Goal: Task Accomplishment & Management: Manage account settings

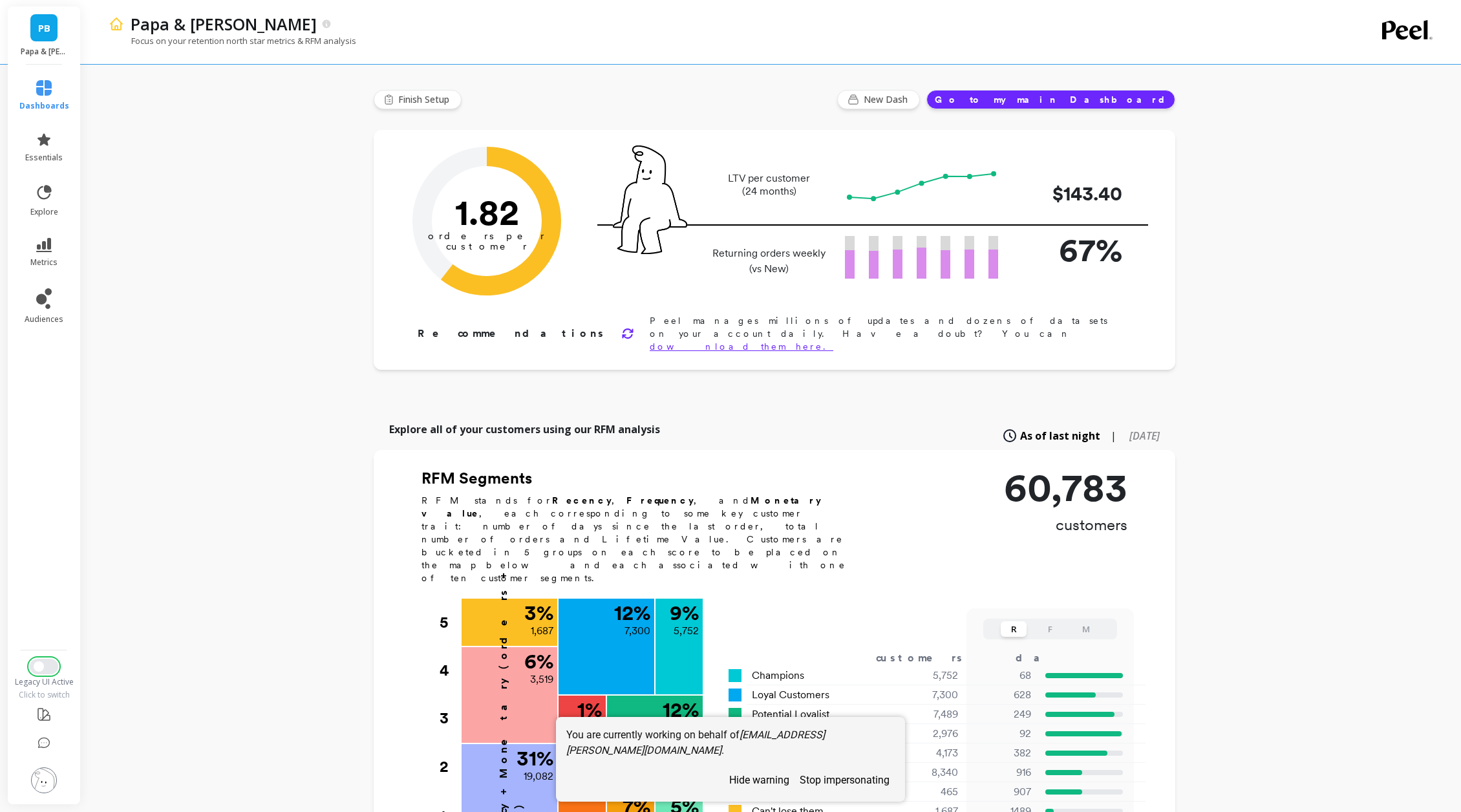
click at [43, 668] on button "Switch to New UI" at bounding box center [44, 666] width 28 height 16
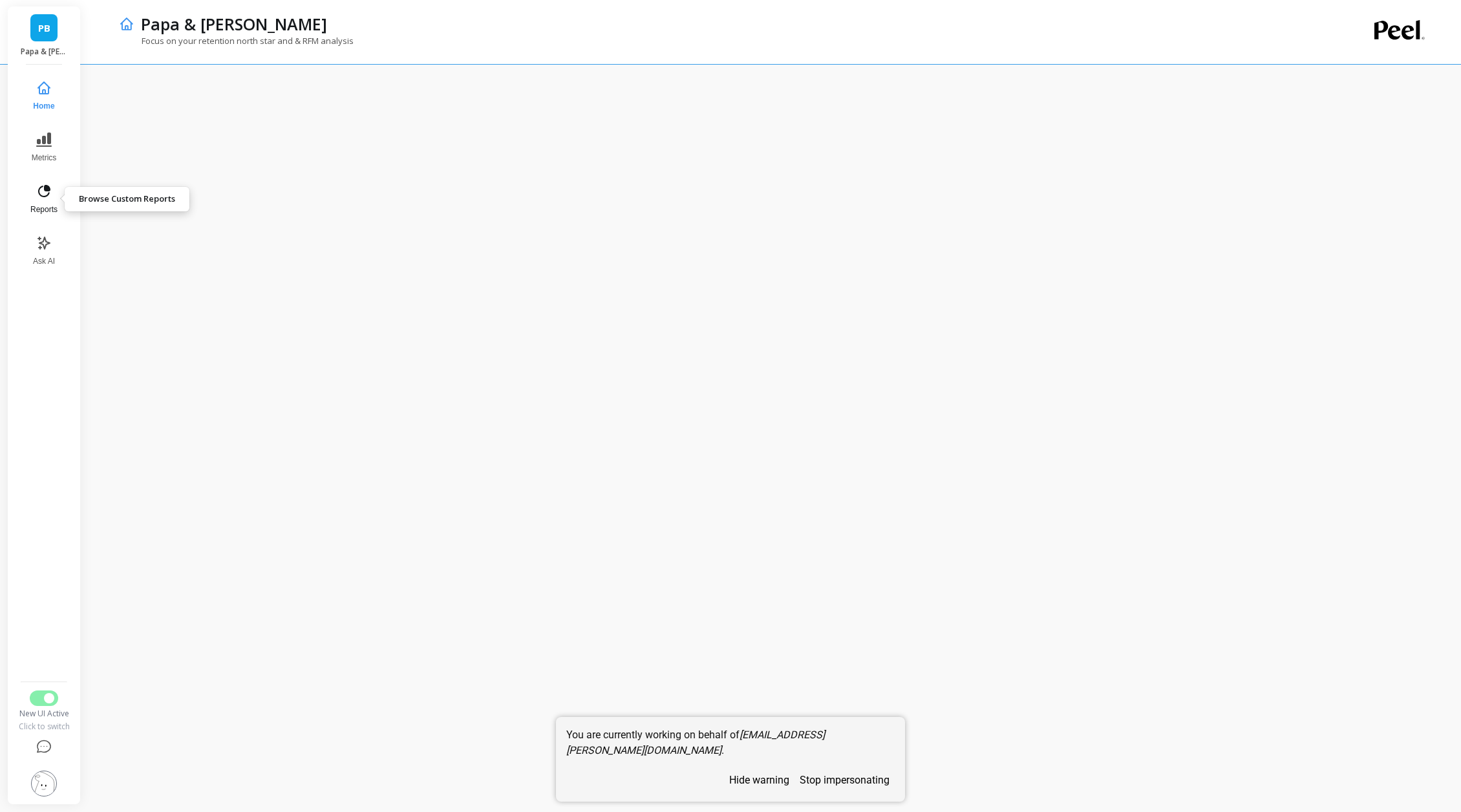
click at [43, 189] on icon at bounding box center [44, 191] width 16 height 16
click at [50, 154] on span "Metrics" at bounding box center [44, 158] width 25 height 11
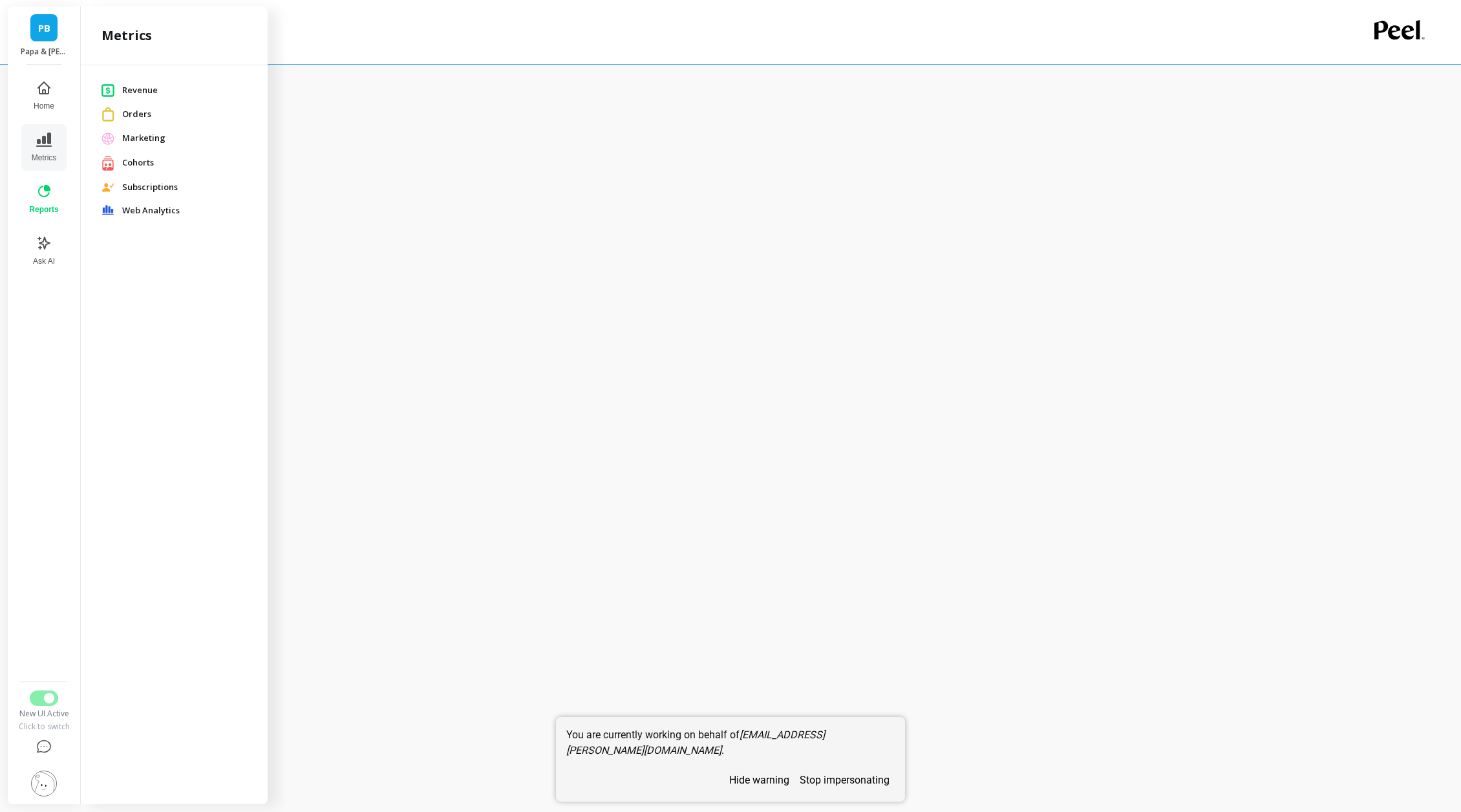
click at [205, 141] on span "Marketing" at bounding box center [184, 138] width 125 height 13
click at [860, 788] on div at bounding box center [774, 438] width 1373 height 748
click at [845, 795] on div at bounding box center [774, 438] width 1373 height 748
click at [845, 788] on div at bounding box center [774, 438] width 1373 height 748
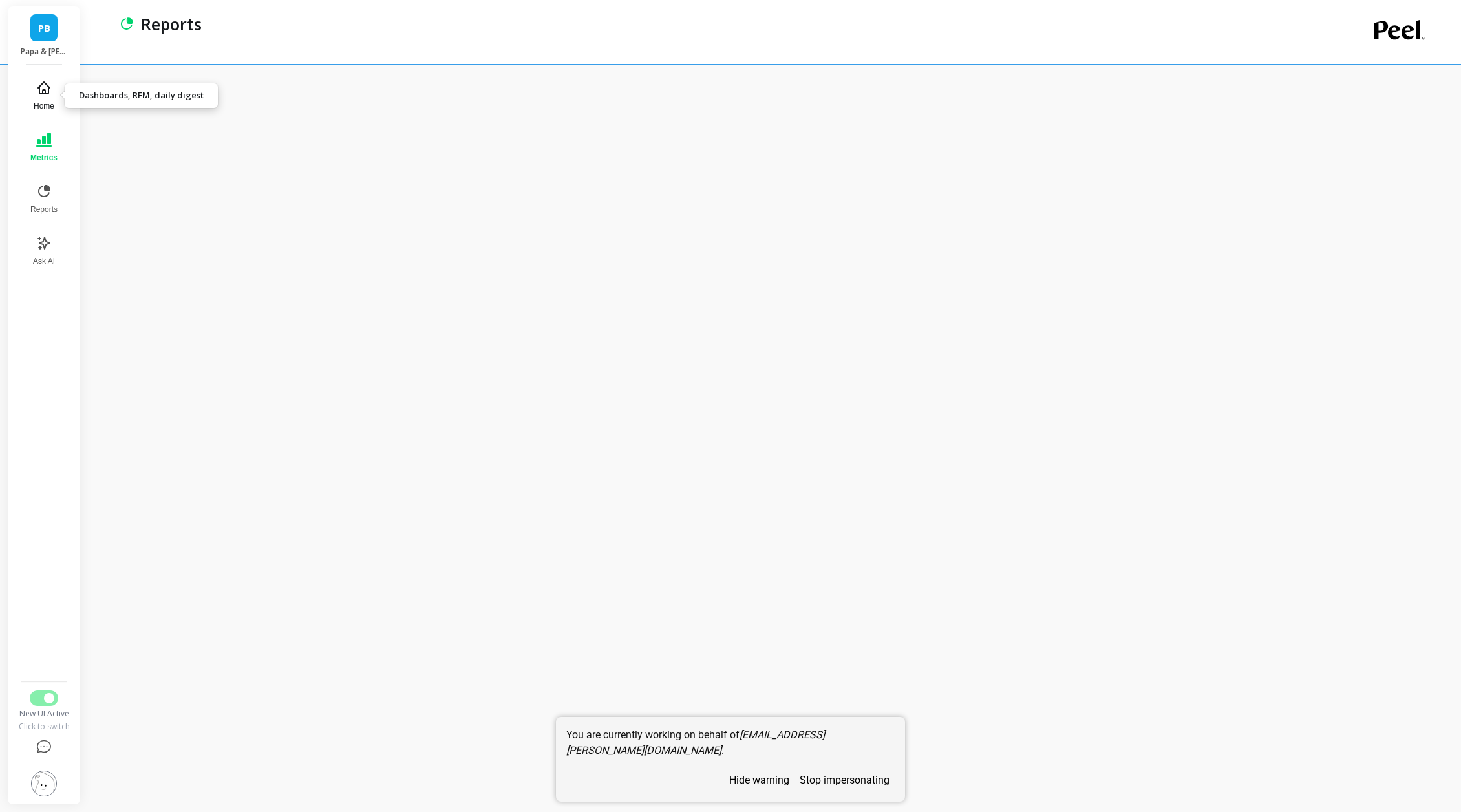
click at [44, 93] on icon at bounding box center [43, 88] width 11 height 11
click at [44, 697] on span "Switch to Legacy UI" at bounding box center [49, 698] width 11 height 11
click at [860, 783] on button "stop impersonating" at bounding box center [845, 780] width 100 height 23
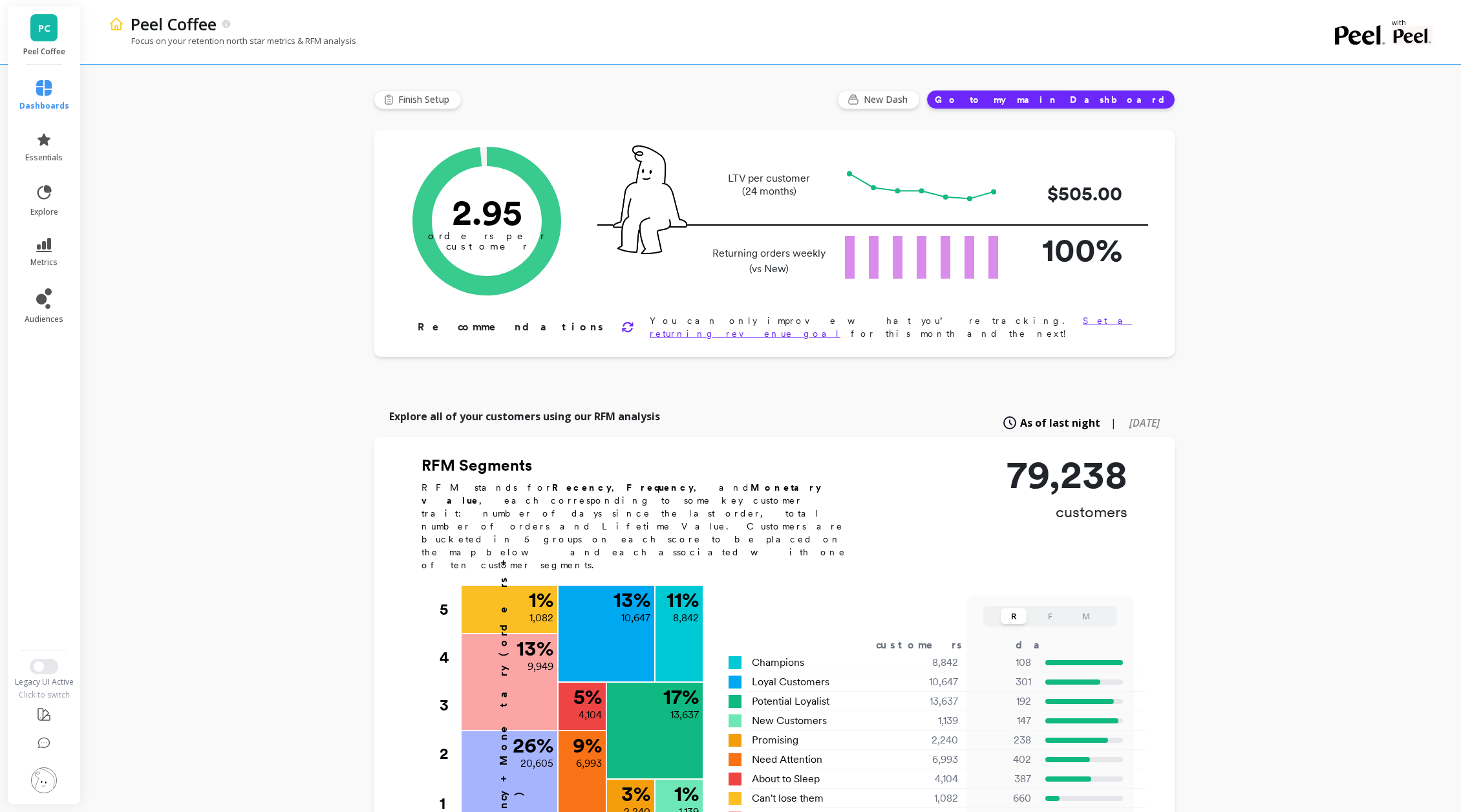
click at [45, 783] on img at bounding box center [43, 780] width 25 height 25
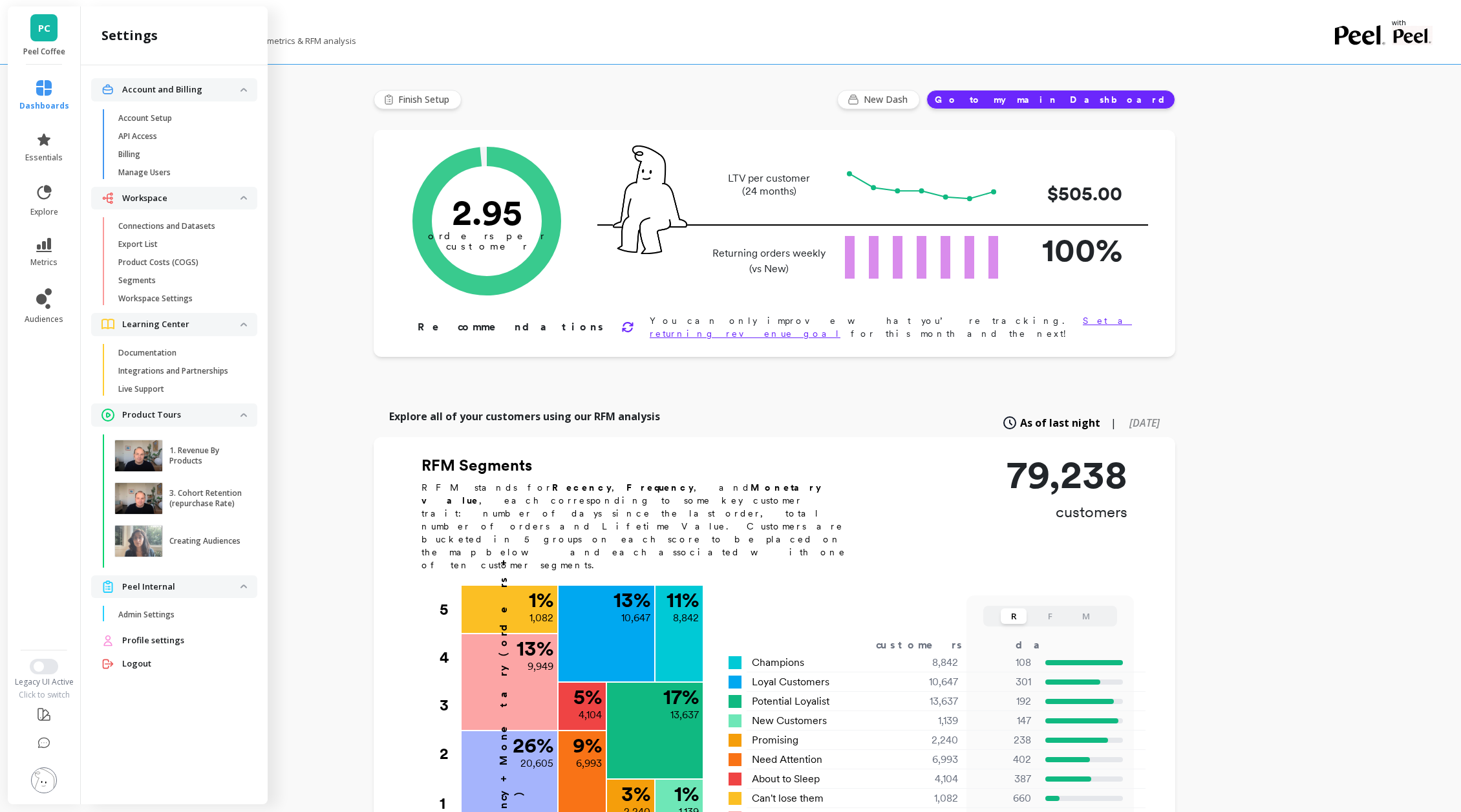
click at [62, 496] on ul "dashboards essentials explore metrics audiences" at bounding box center [44, 353] width 76 height 562
click at [52, 776] on img at bounding box center [43, 780] width 25 height 25
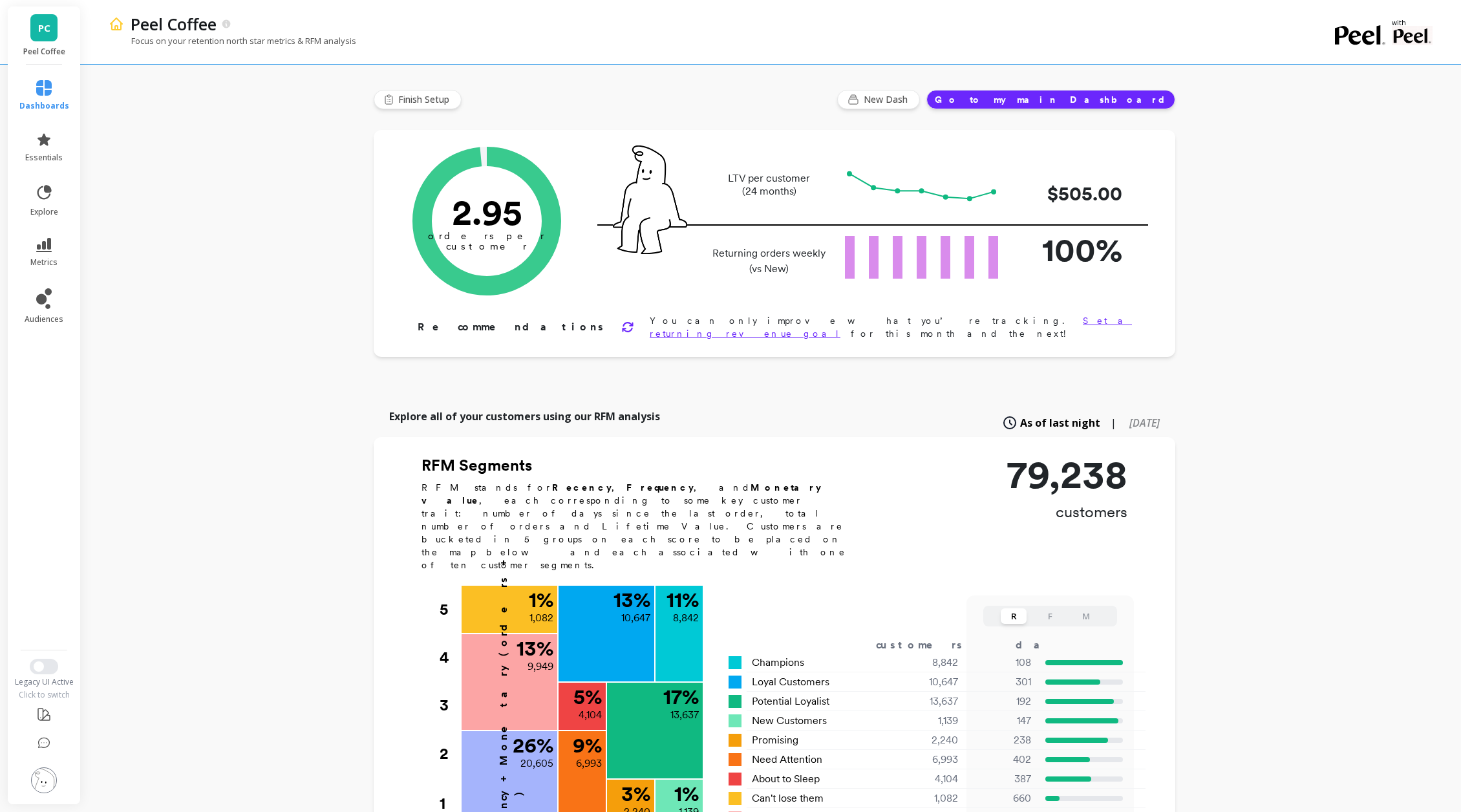
click at [50, 759] on li at bounding box center [44, 781] width 76 height 46
click at [50, 776] on img at bounding box center [43, 780] width 25 height 25
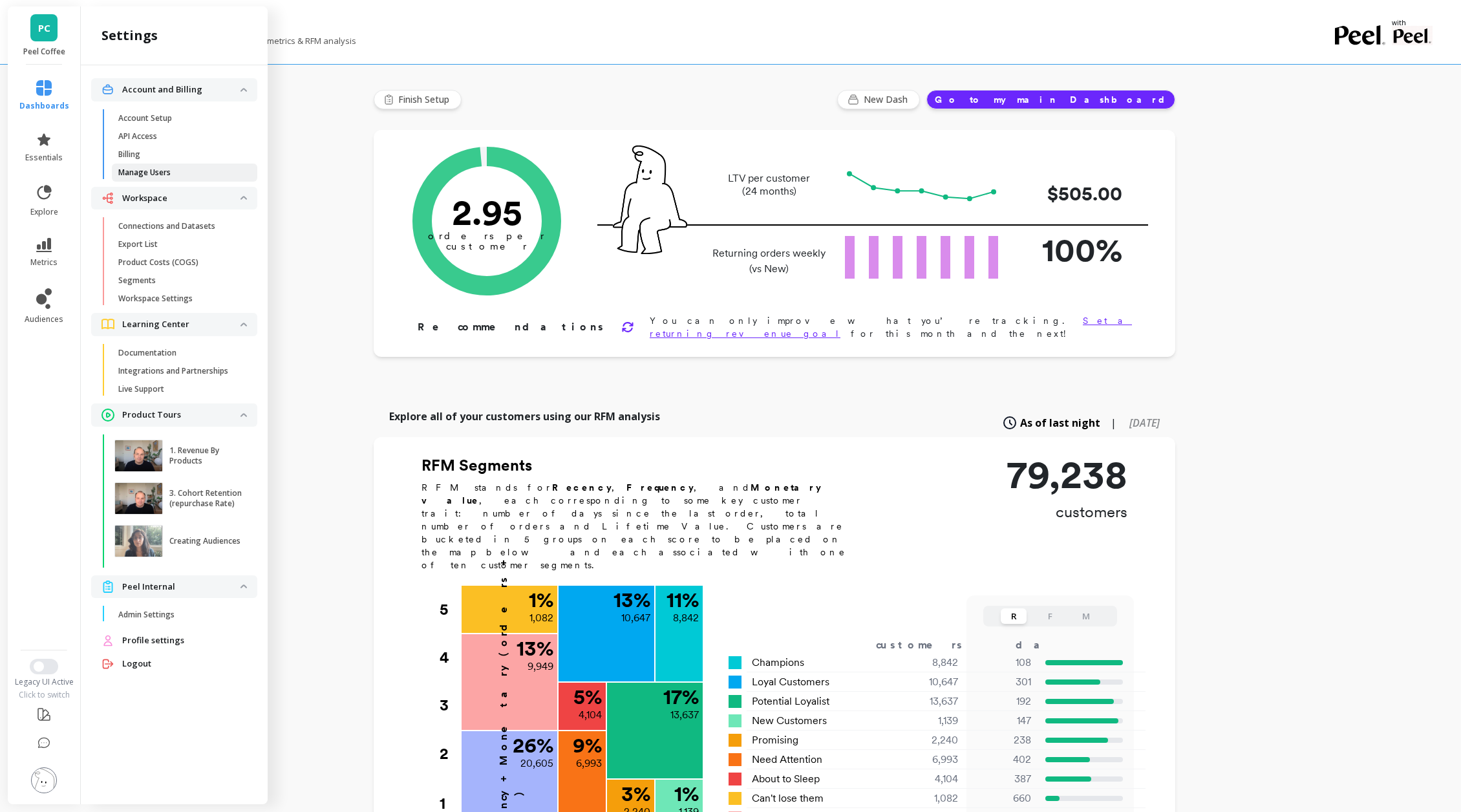
click at [169, 172] on p "Manage Users" at bounding box center [145, 173] width 53 height 11
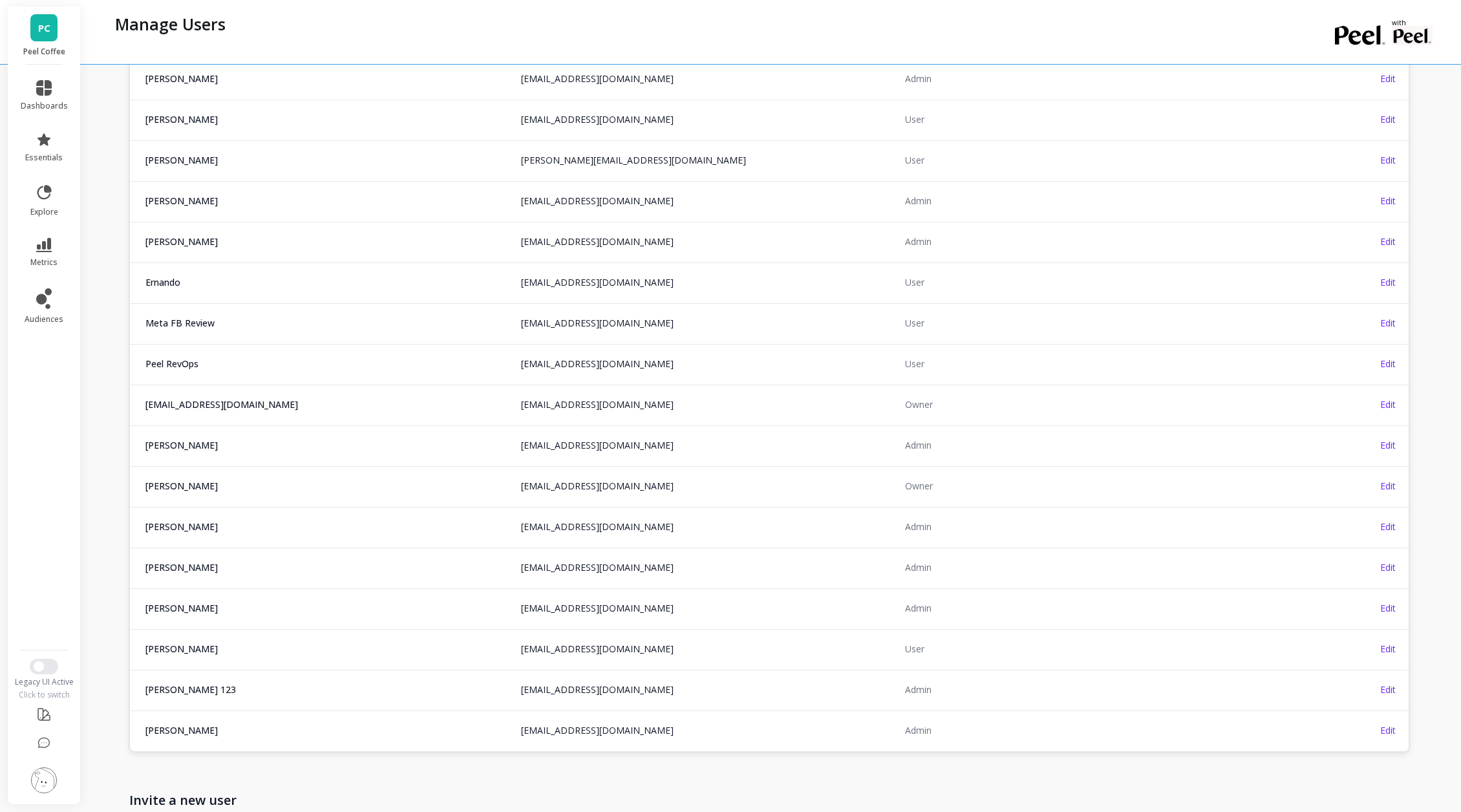
scroll to position [1296, 0]
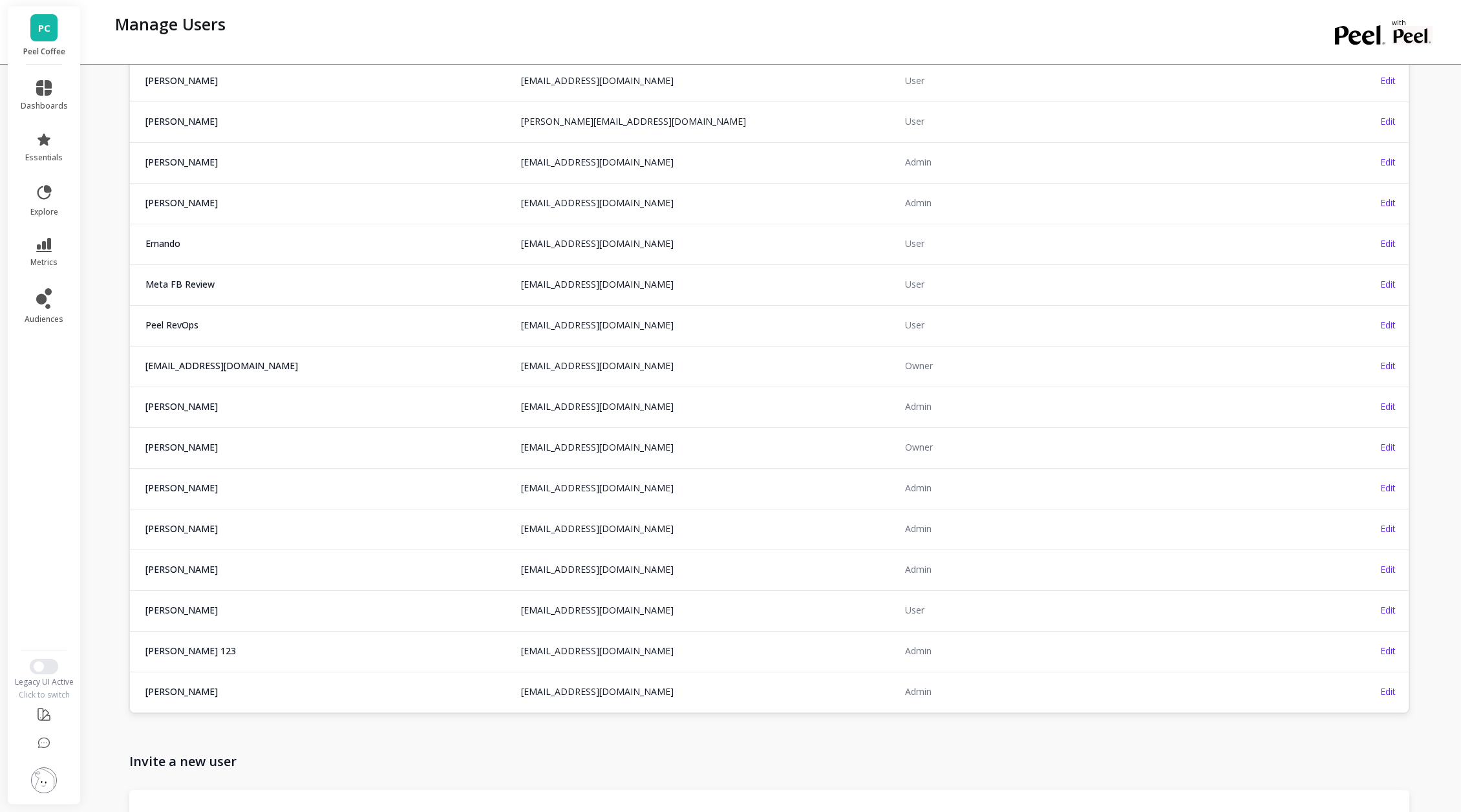
click at [1399, 688] on td "Edit" at bounding box center [1345, 691] width 128 height 40
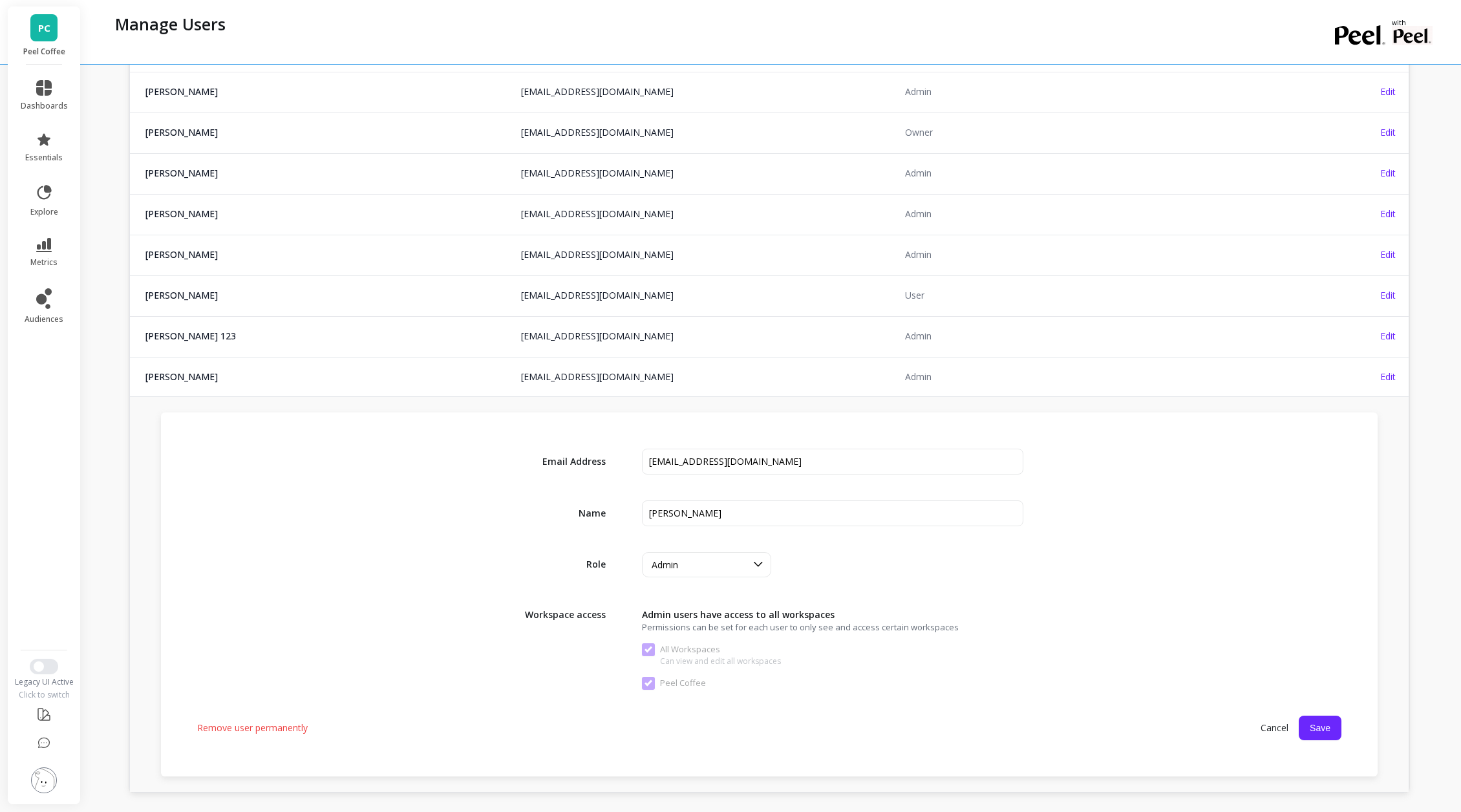
scroll to position [1732, 0]
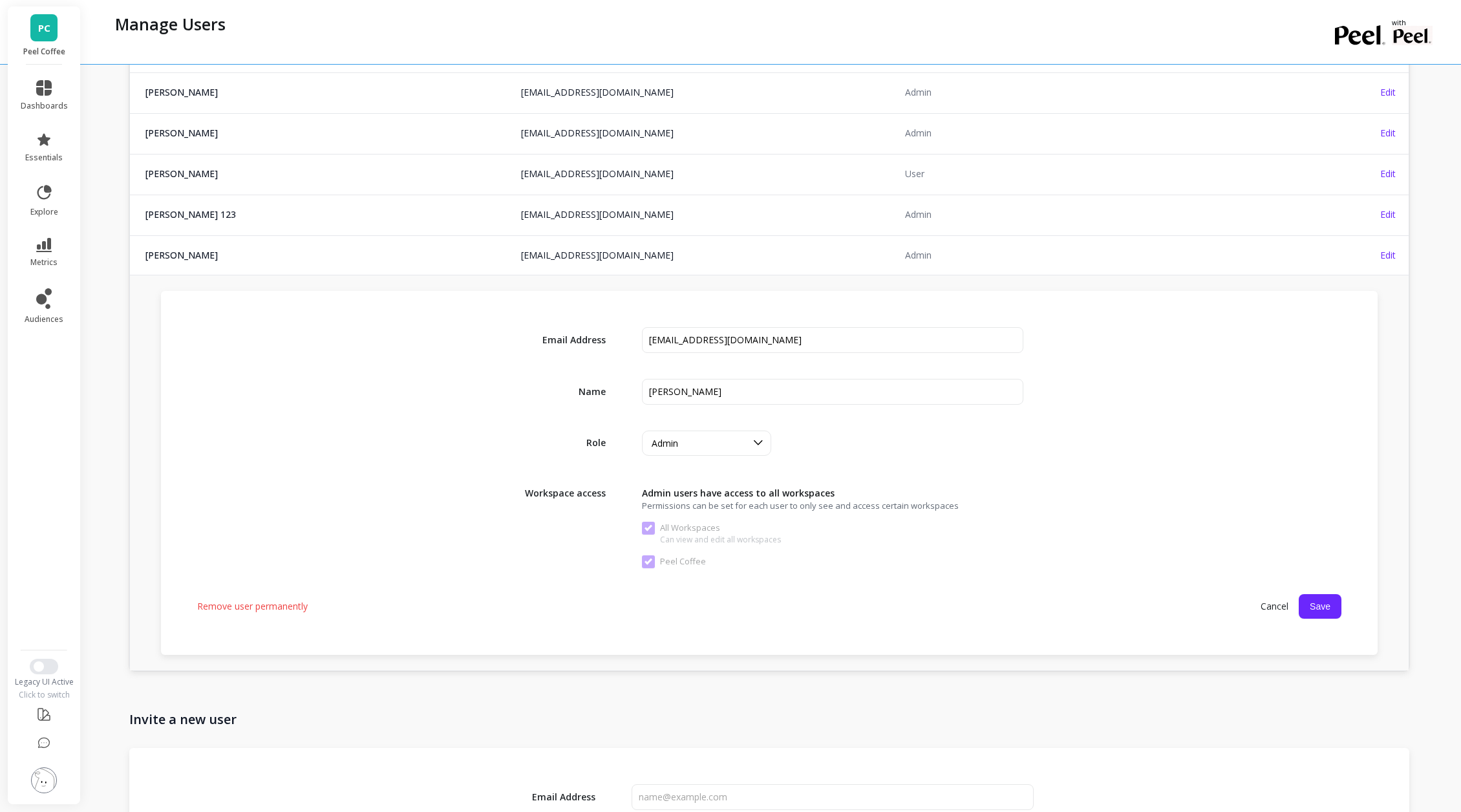
click at [1263, 602] on span "Cancel" at bounding box center [1274, 606] width 48 height 24
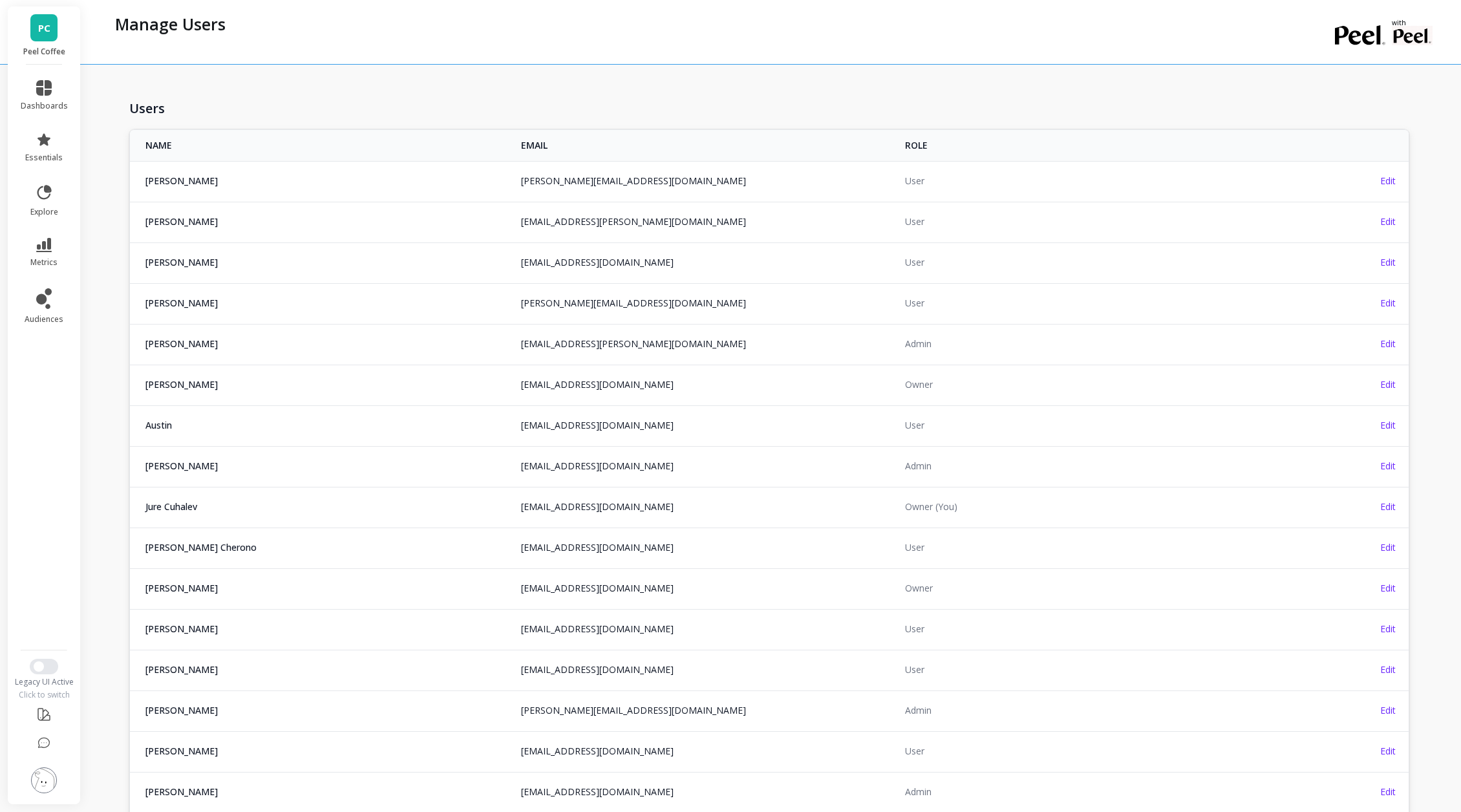
scroll to position [0, 0]
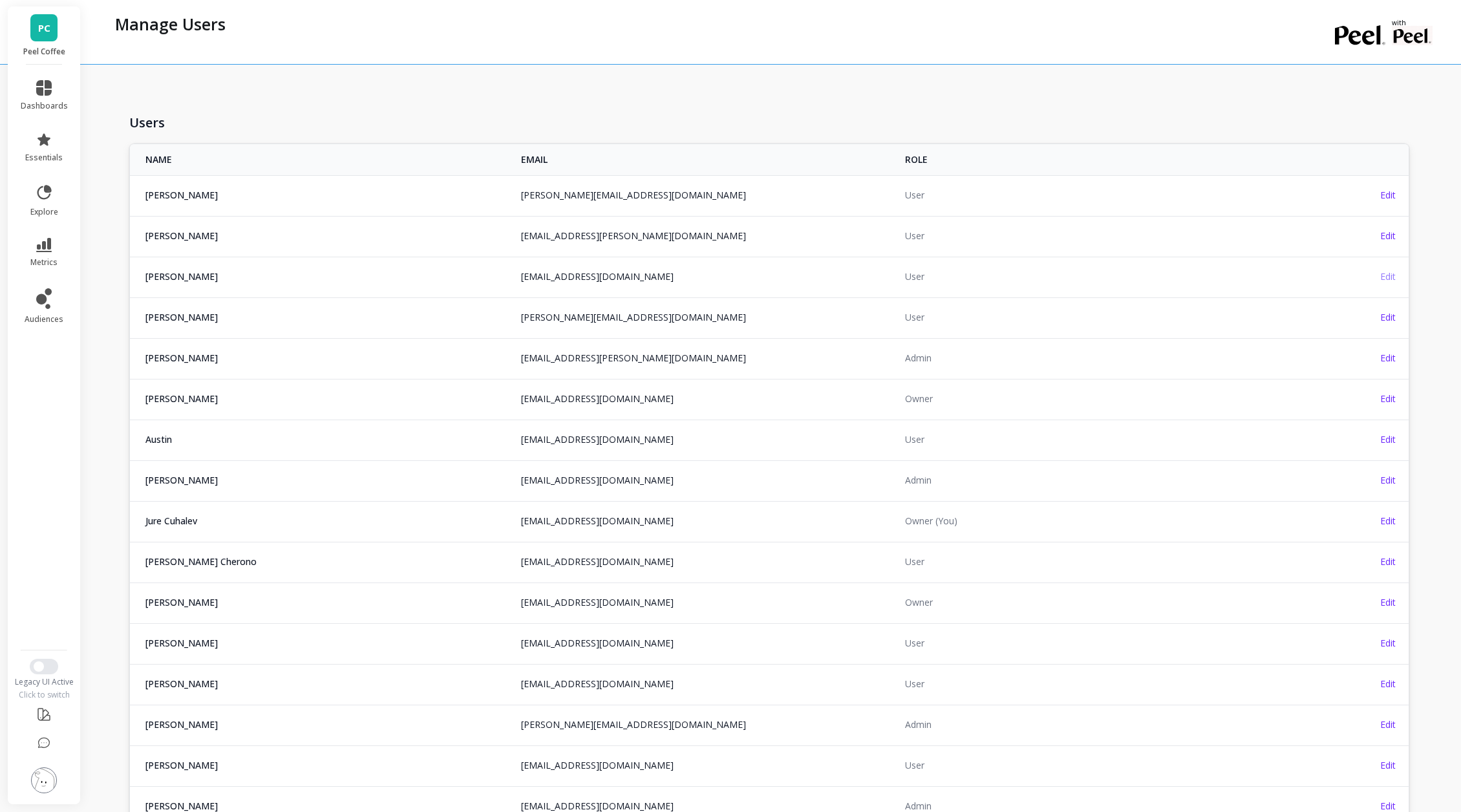
click at [1389, 276] on span "Edit" at bounding box center [1388, 277] width 16 height 12
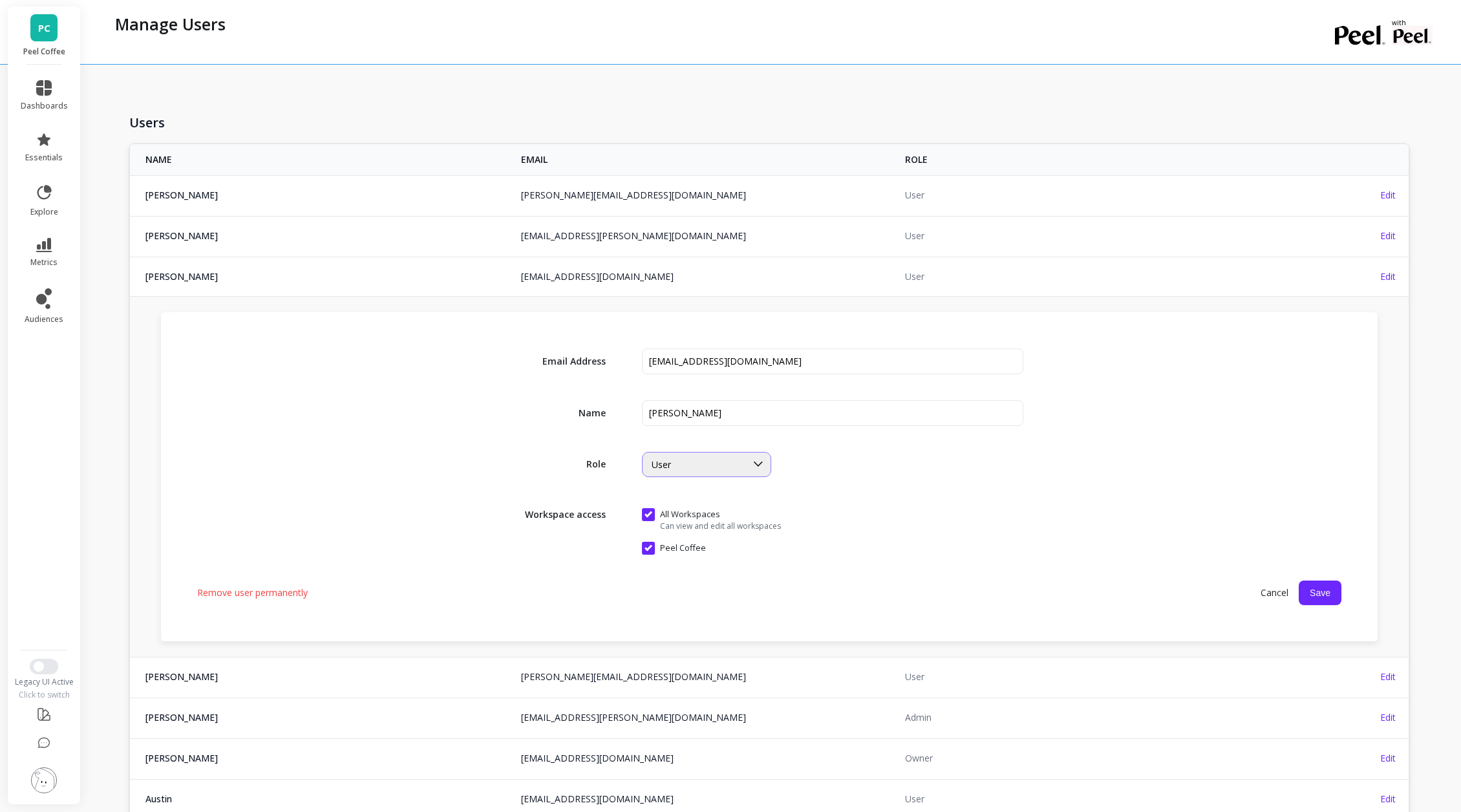
click at [744, 462] on div "User" at bounding box center [699, 464] width 95 height 12
click at [889, 395] on div "Email Address Name Role Owner, 1 of 3. 3 results available. Use Up and Down to …" at bounding box center [769, 477] width 1217 height 329
click at [1010, 390] on div "Email Address Name Role User Workspace access All Workspaces Can view and edit …" at bounding box center [769, 477] width 1217 height 329
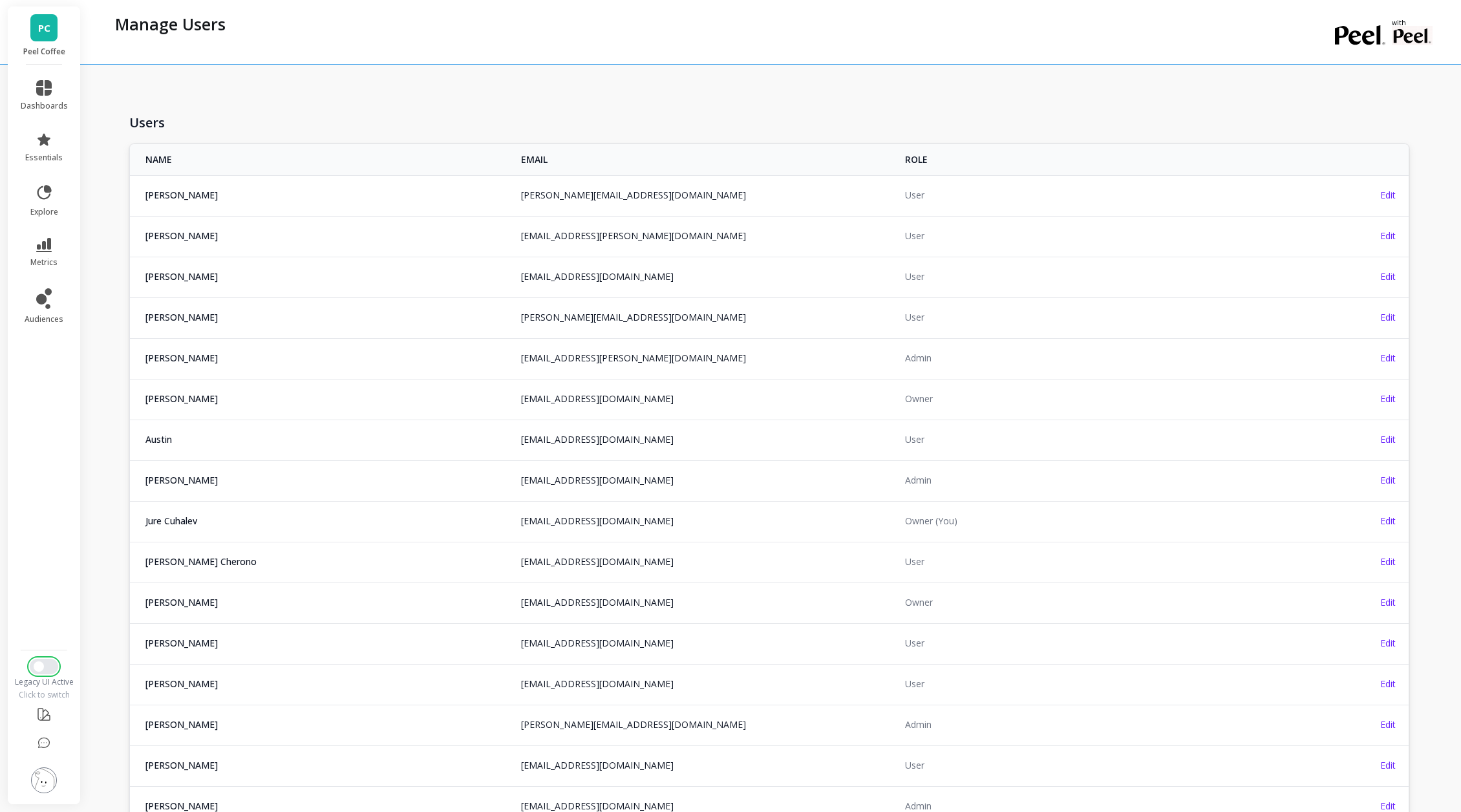
click at [42, 671] on button "Switch to New UI" at bounding box center [44, 666] width 28 height 16
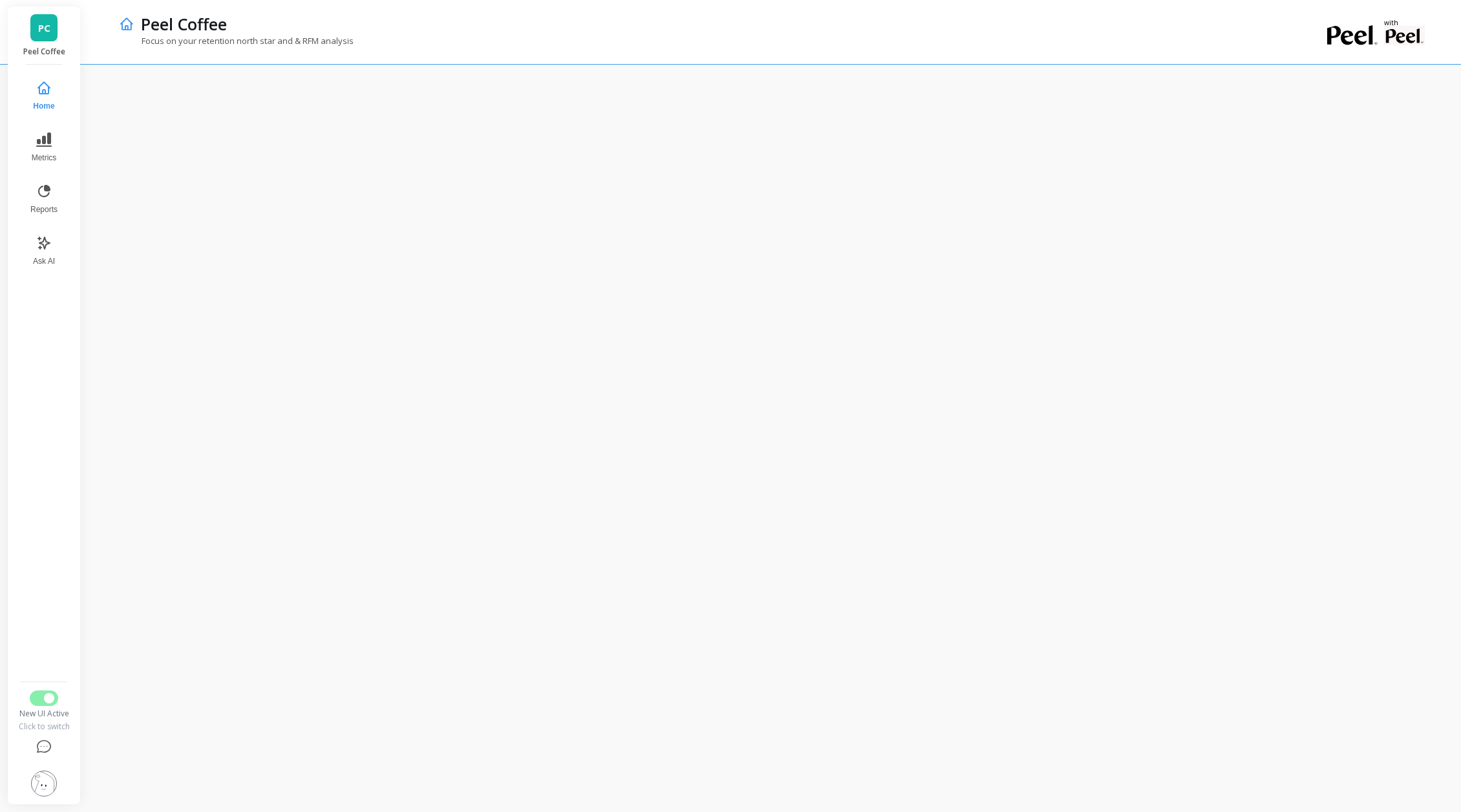
click at [49, 783] on img at bounding box center [43, 783] width 25 height 25
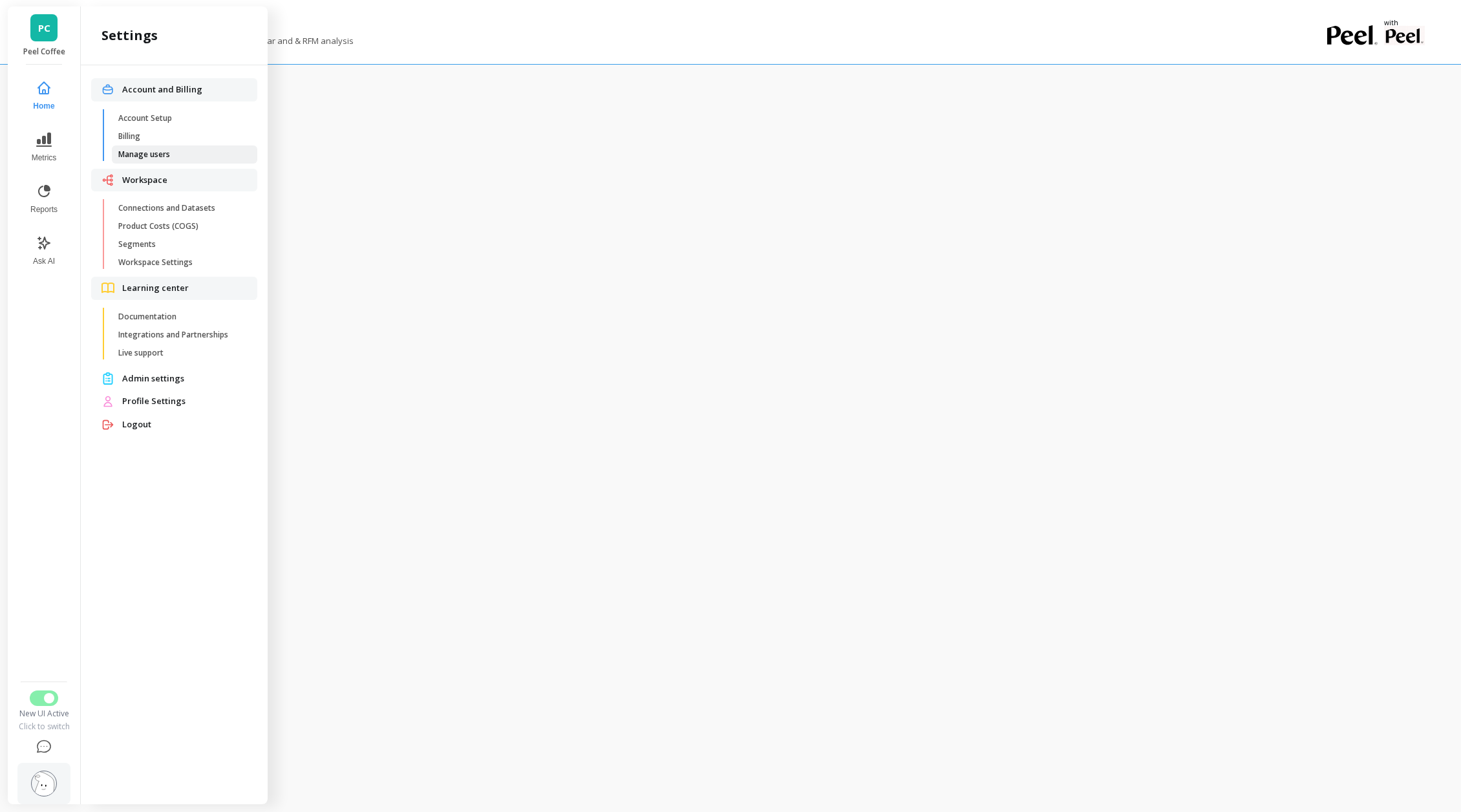
click at [155, 154] on span "Manage users" at bounding box center [180, 154] width 124 height 11
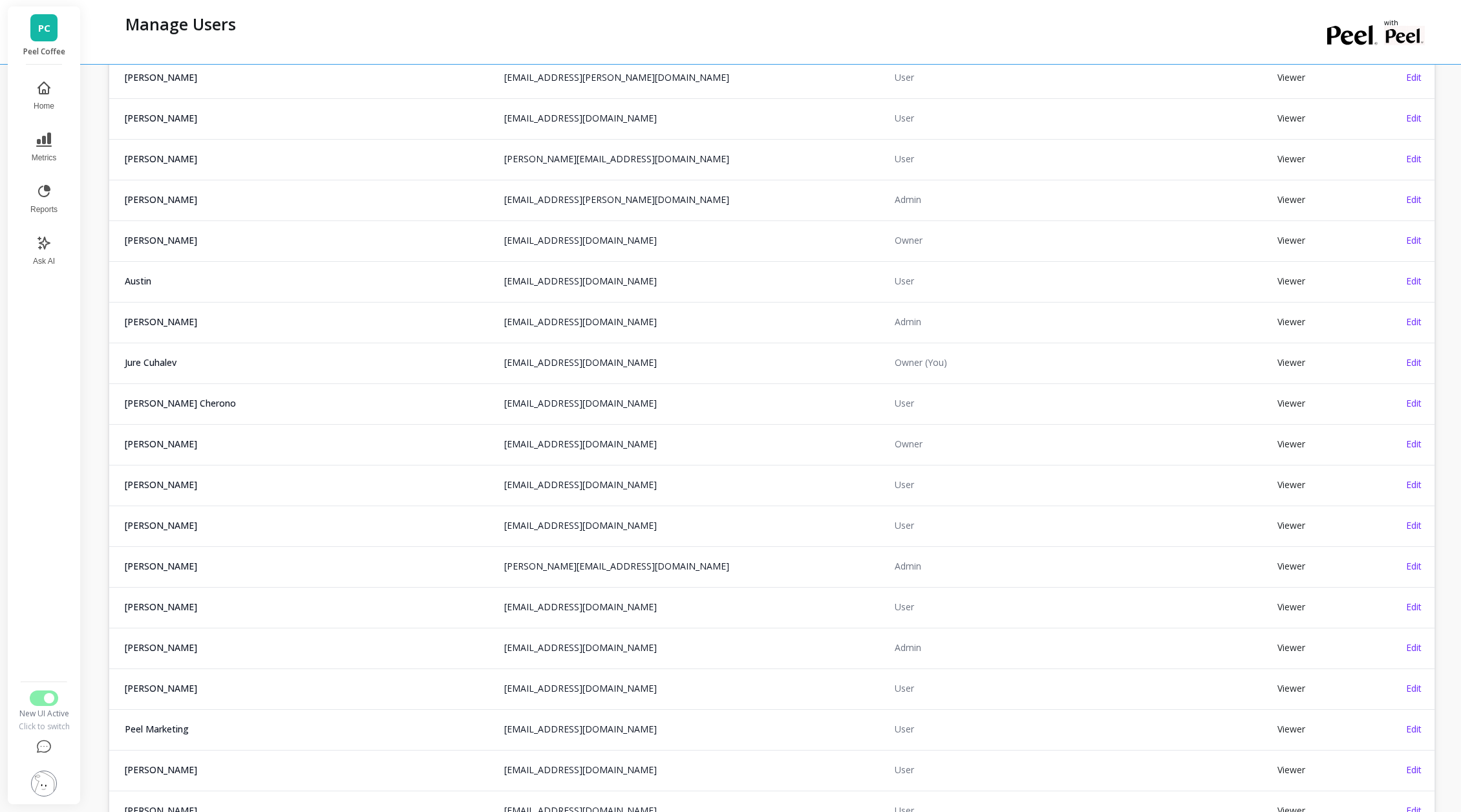
scroll to position [309, 0]
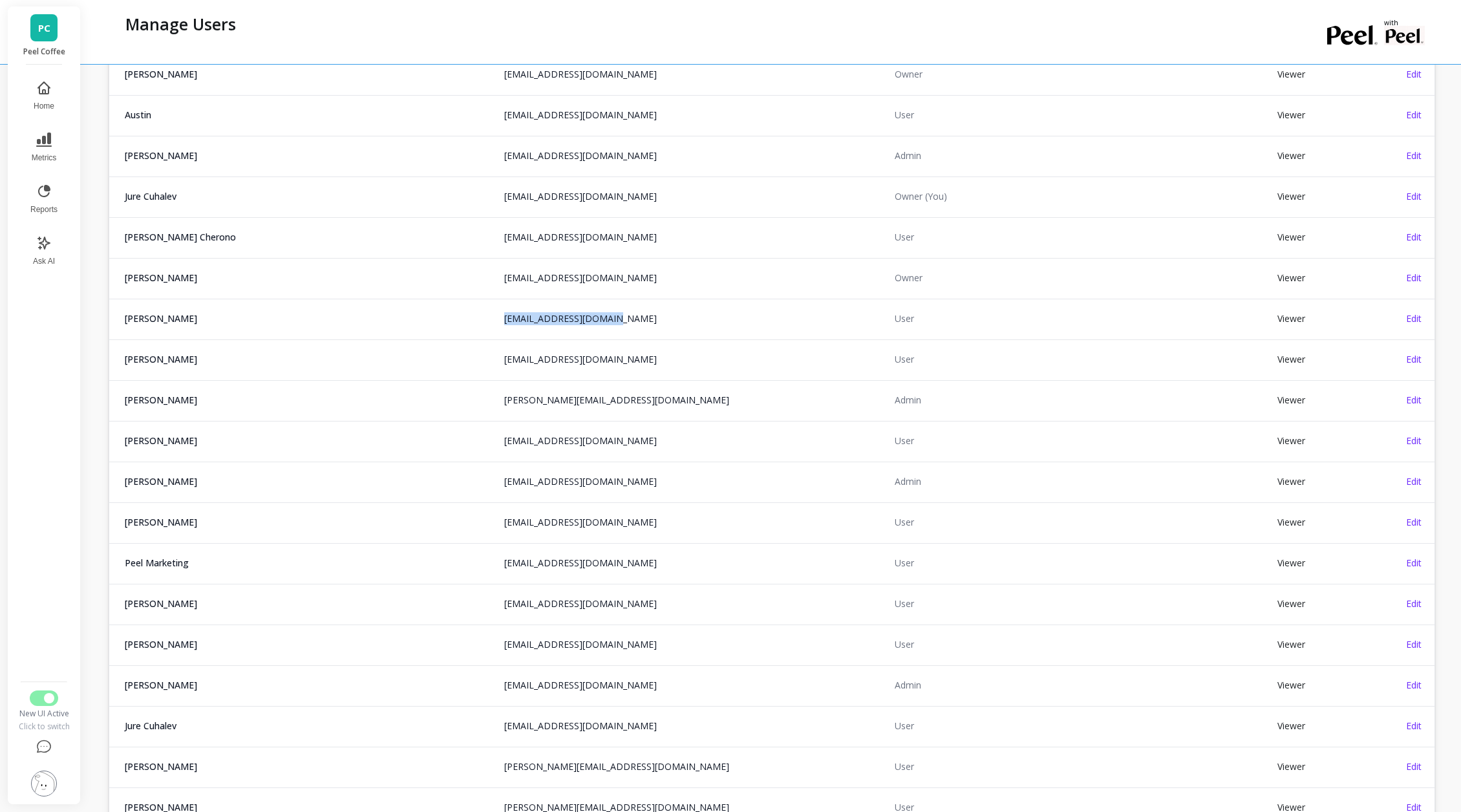
drag, startPoint x: 683, startPoint y: 321, endPoint x: 486, endPoint y: 320, distance: 197.0
click at [485, 321] on tr "[PERSON_NAME] [EMAIL_ADDRESS][DOMAIN_NAME] [EMAIL_ADDRESS][DOMAIN_NAME] User Vi…" at bounding box center [772, 318] width 1326 height 40
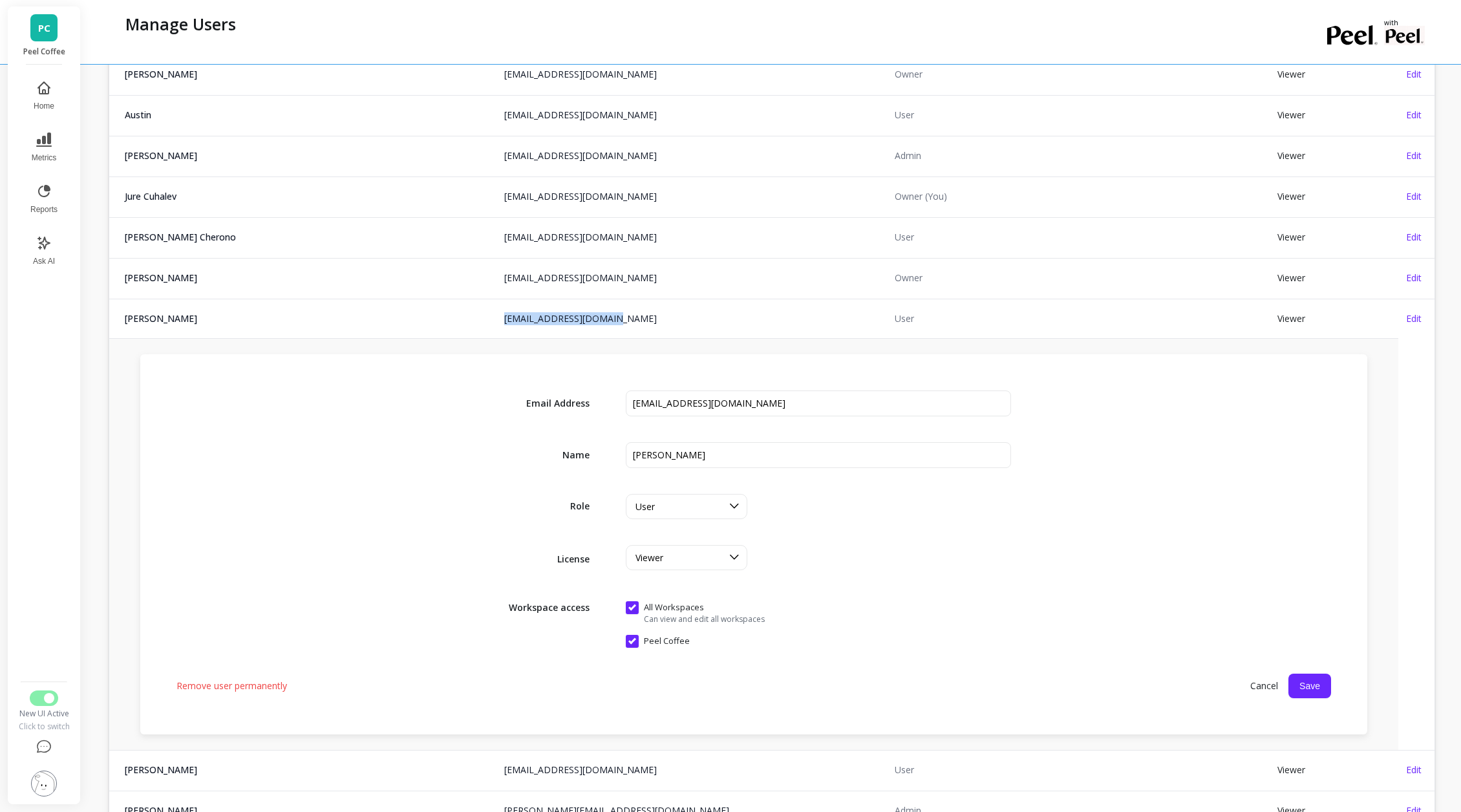
copy tr "[EMAIL_ADDRESS][DOMAIN_NAME] [EMAIL_ADDRESS][DOMAIN_NAME]"
click at [1264, 688] on span "Cancel" at bounding box center [1263, 686] width 48 height 24
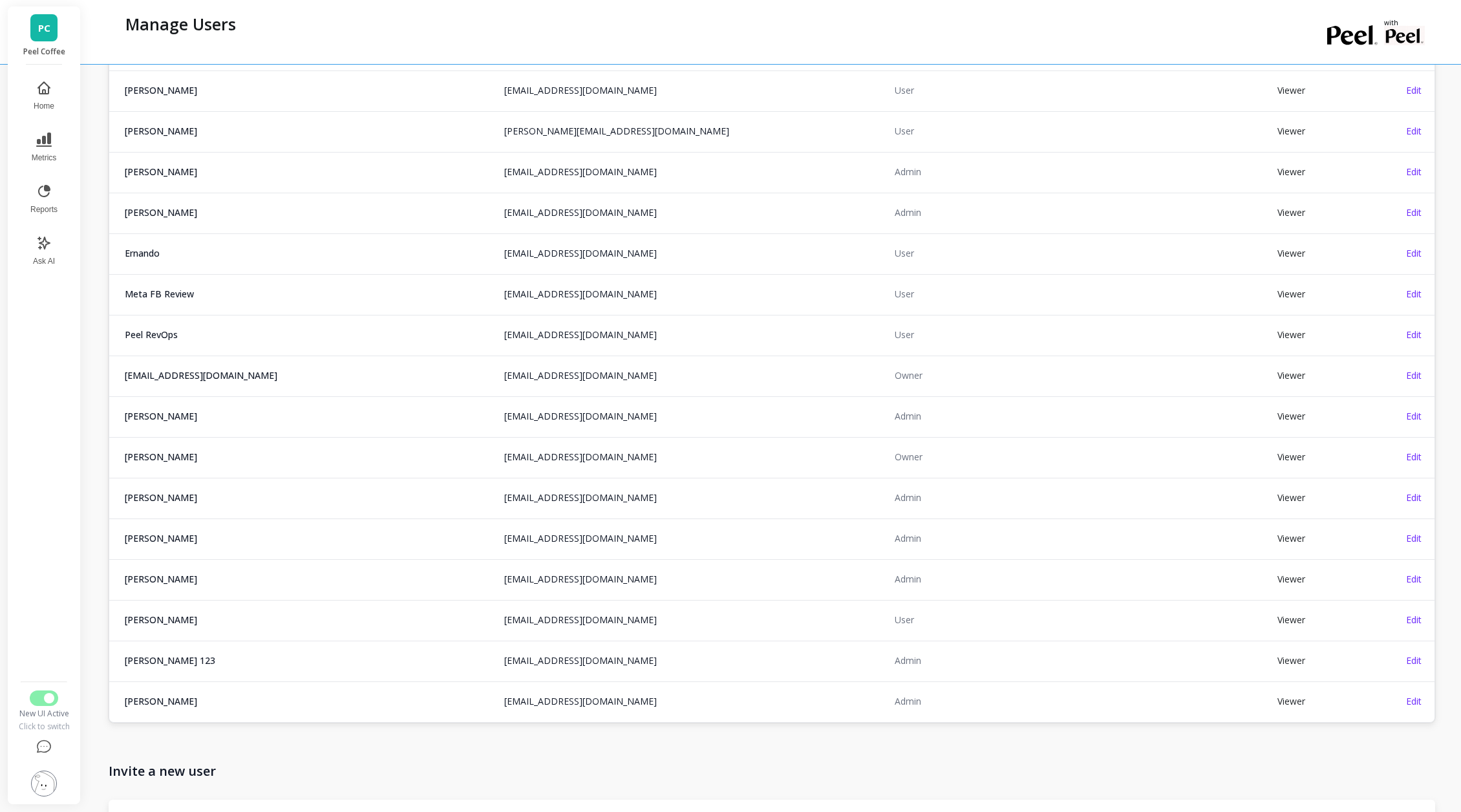
scroll to position [1347, 0]
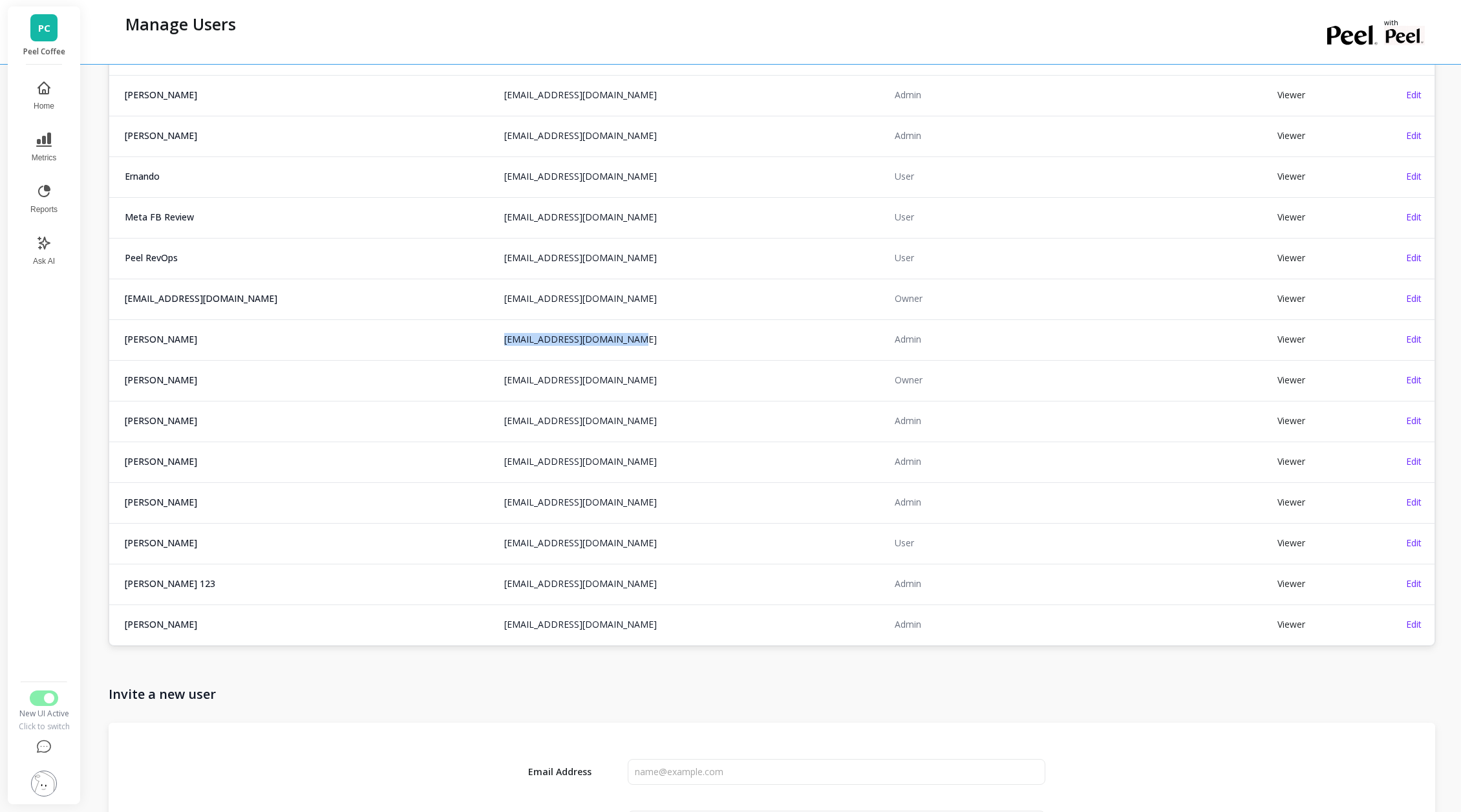
copy tr "[PERSON_NAME][EMAIL_ADDRESS][DOMAIN_NAME] [EMAIL_ADDRESS][DOMAIN_NAME]"
drag, startPoint x: 411, startPoint y: 341, endPoint x: 636, endPoint y: 344, distance: 225.0
click at [636, 344] on tr "[PERSON_NAME] [PERSON_NAME][EMAIL_ADDRESS][DOMAIN_NAME] [EMAIL_ADDRESS][DOMAIN_…" at bounding box center [772, 339] width 1326 height 40
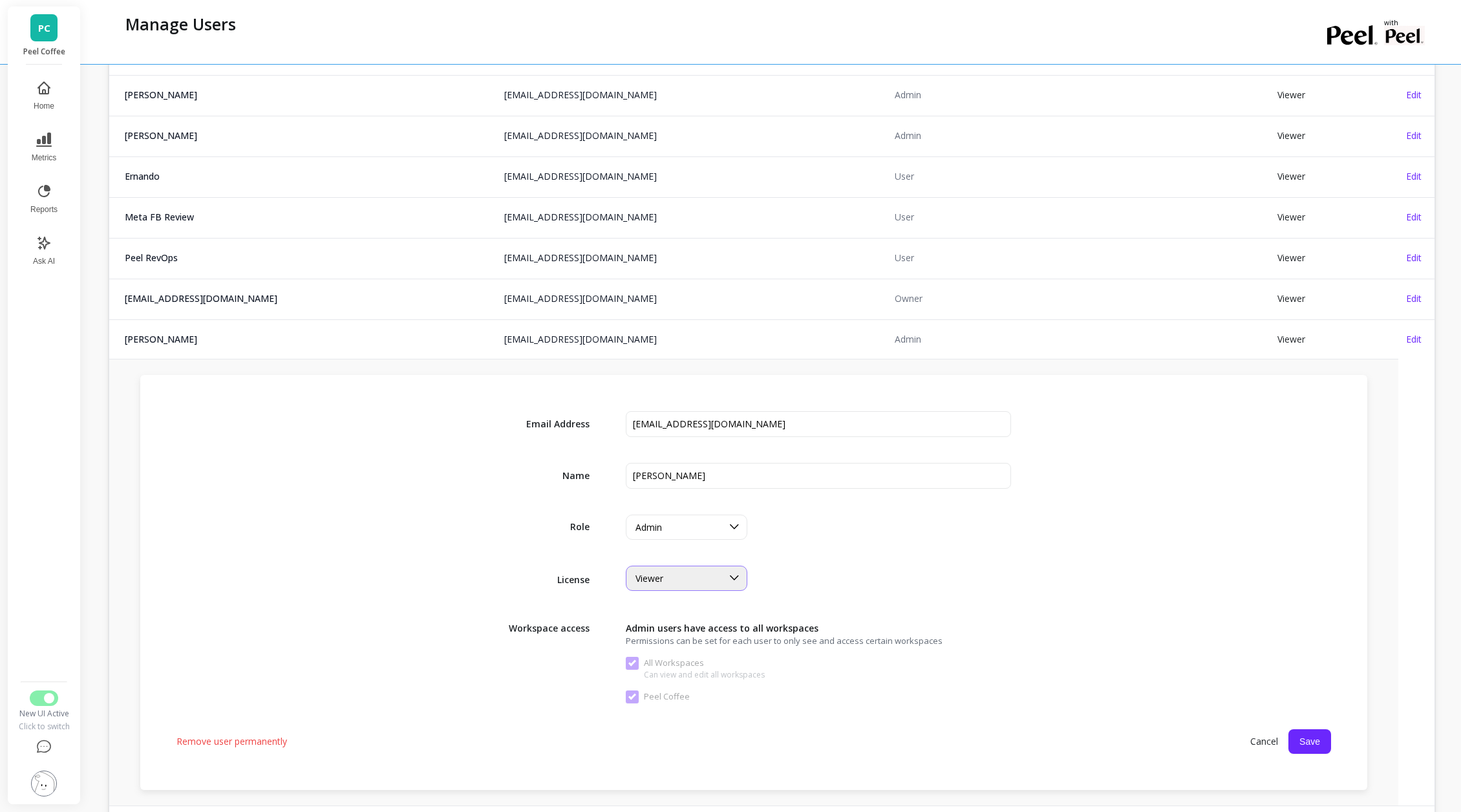
click at [695, 565] on div "Viewer" at bounding box center [687, 578] width 121 height 25
click at [676, 629] on div "Creator" at bounding box center [686, 635] width 104 height 12
click at [1313, 742] on button "Save" at bounding box center [1310, 742] width 43 height 25
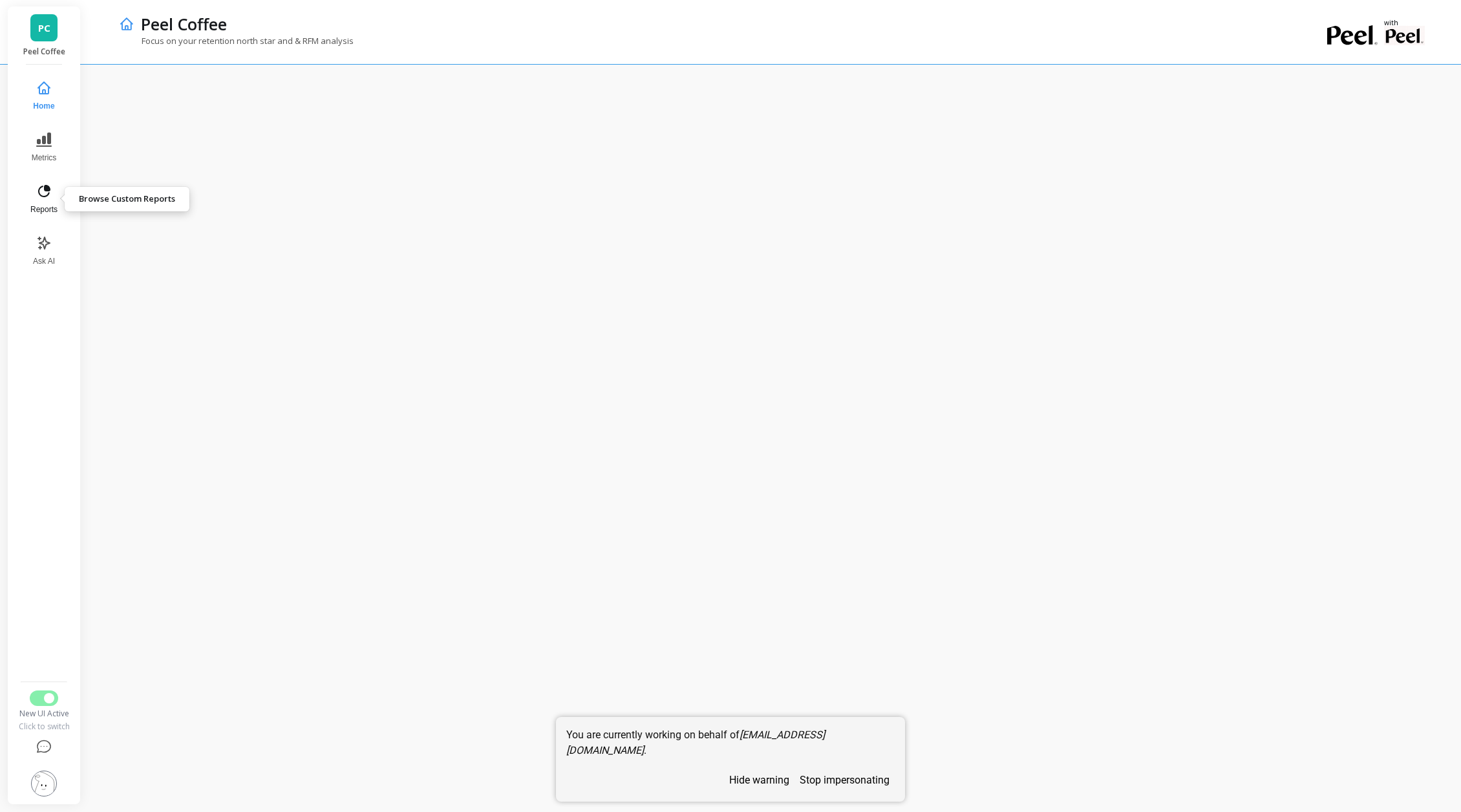
click at [42, 198] on icon at bounding box center [44, 191] width 16 height 16
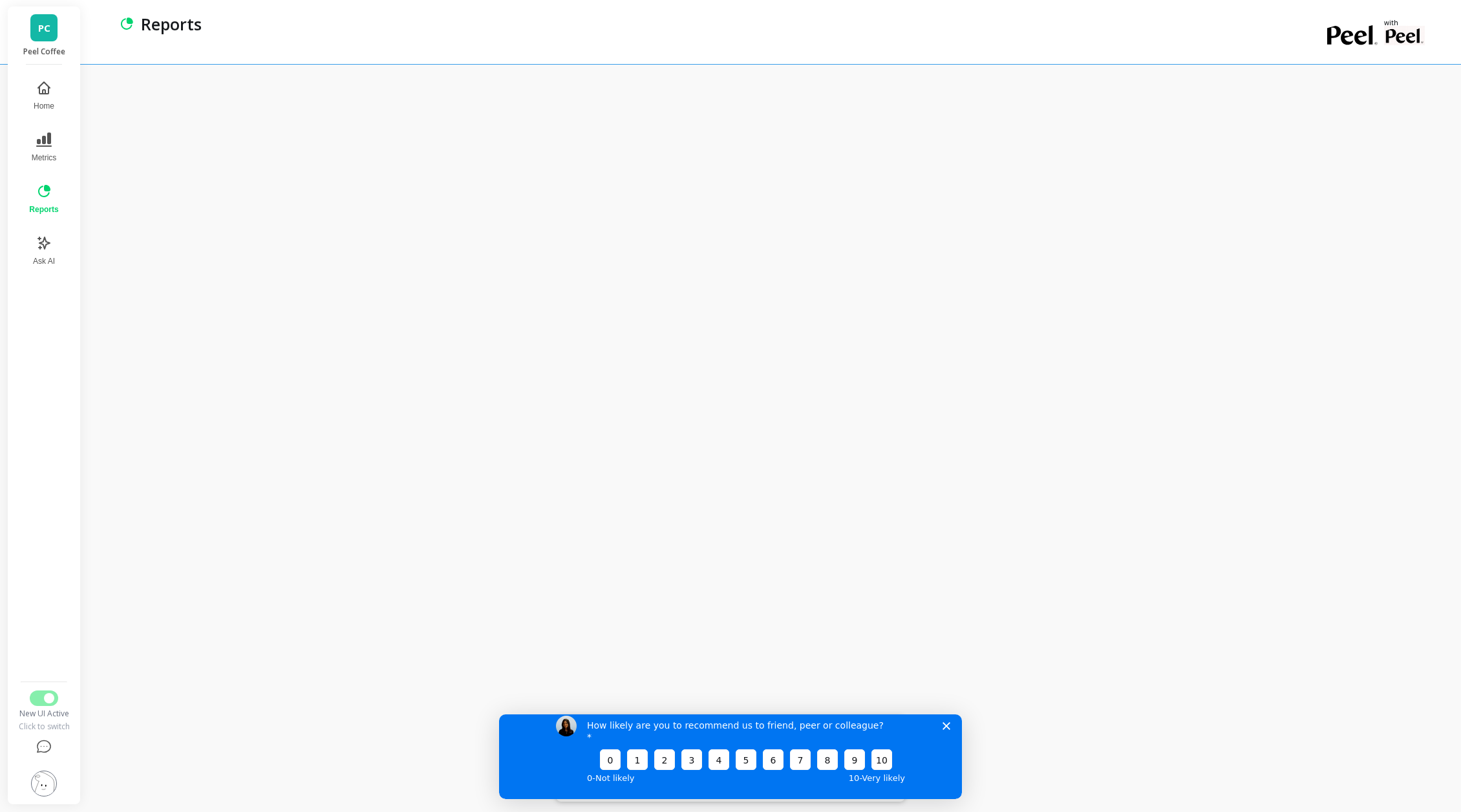
click at [952, 739] on div "How likely are you to recommend us to friend, peer or colleague? 0 1 2 3 4 5 6 …" at bounding box center [730, 751] width 463 height 97
click at [951, 739] on div "How likely are you to recommend us to friend, peer or colleague? 0 1 2 3 4 5 6 …" at bounding box center [730, 751] width 463 height 97
click at [947, 741] on div "How likely are you to recommend us to friend, peer or colleague? 0 1 2 3 4 5 6 …" at bounding box center [730, 751] width 463 height 97
click at [943, 729] on icon "Close survey" at bounding box center [946, 725] width 8 height 8
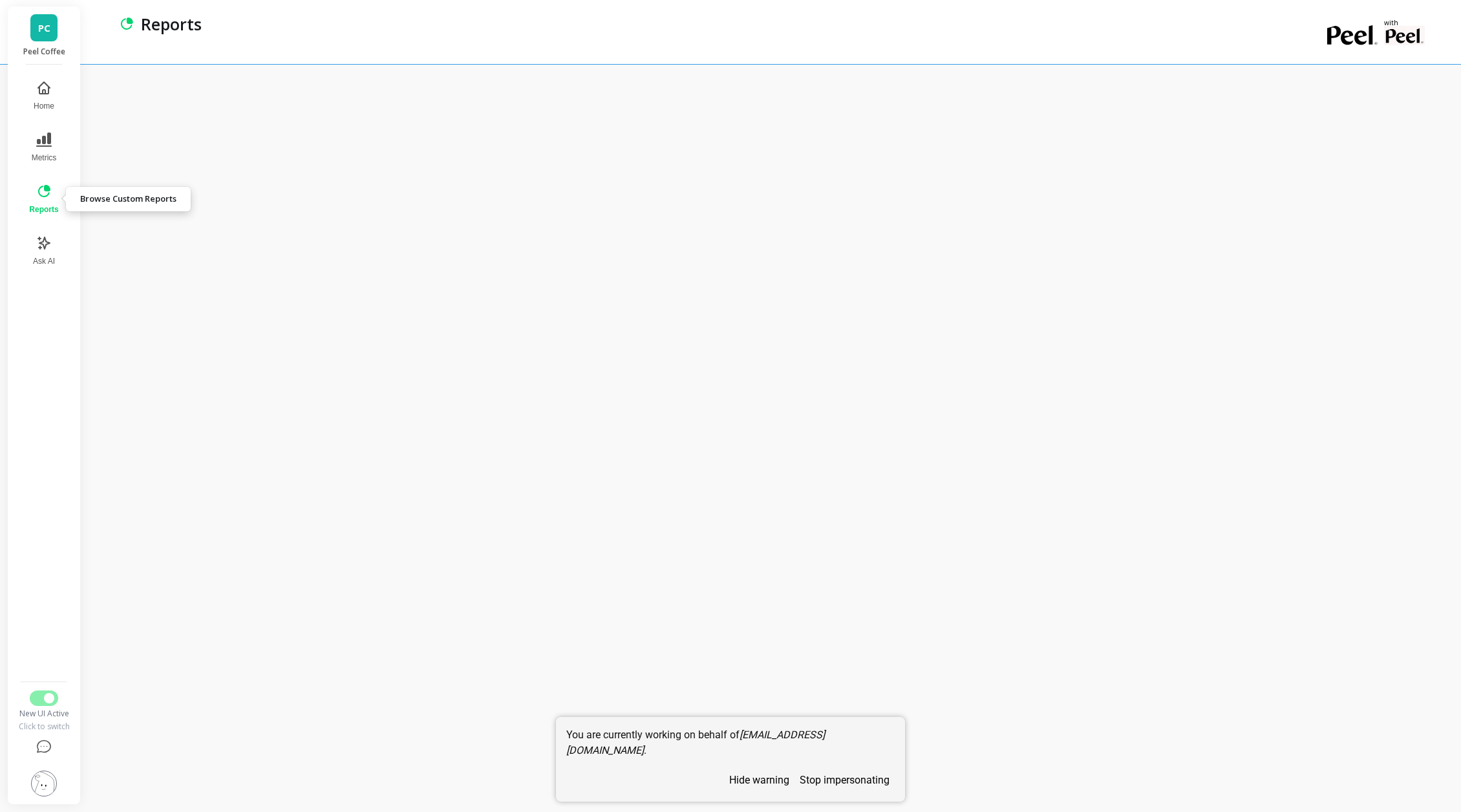
click at [46, 185] on icon at bounding box center [44, 191] width 12 height 12
click at [46, 147] on button "Metrics" at bounding box center [43, 147] width 45 height 47
click at [46, 156] on span "Metrics" at bounding box center [44, 158] width 25 height 11
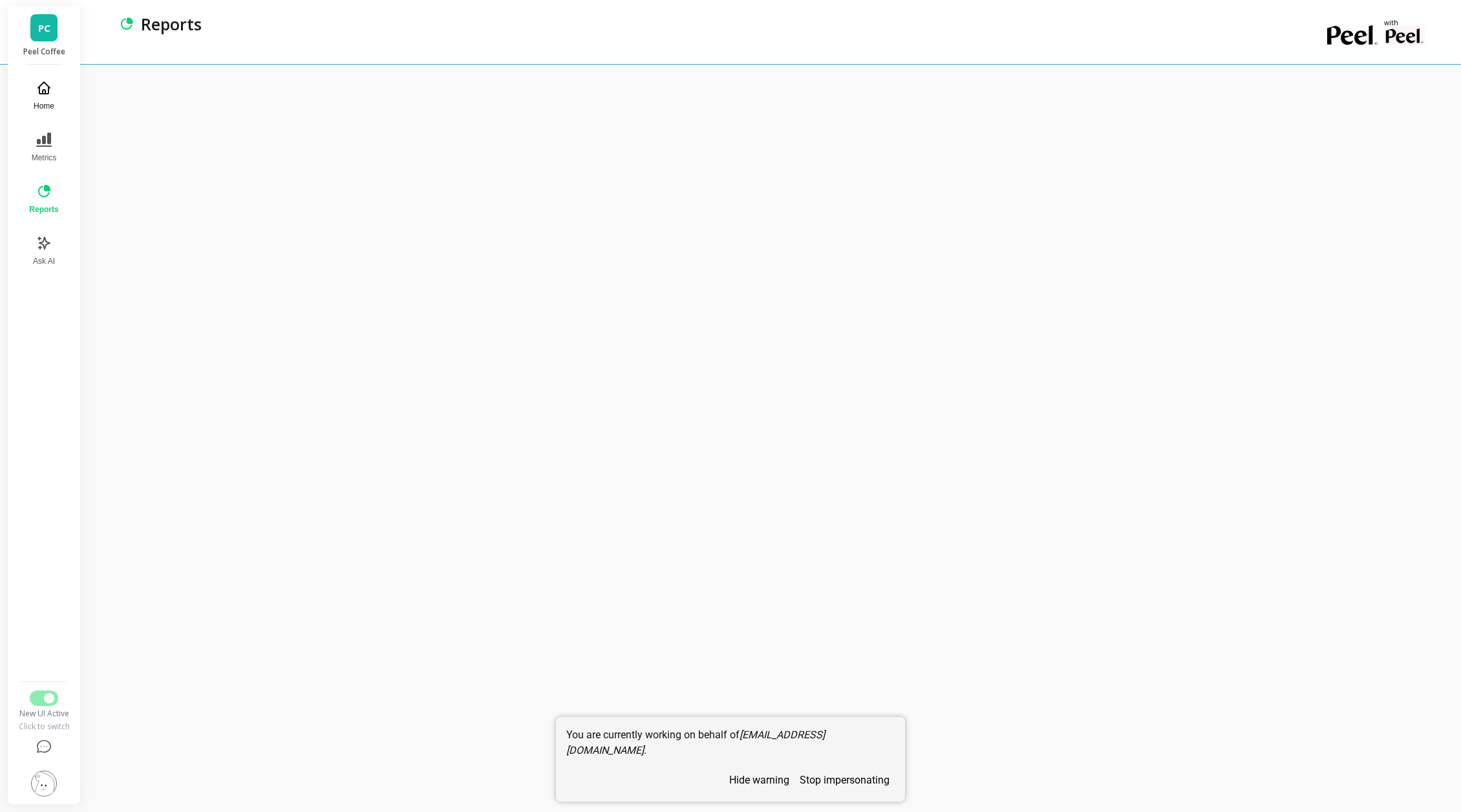
click at [42, 111] on button "Home" at bounding box center [43, 95] width 45 height 47
click at [46, 188] on icon at bounding box center [47, 187] width 4 height 4
click at [471, 78] on div at bounding box center [774, 438] width 1373 height 748
click at [49, 693] on span "Switch to Legacy UI" at bounding box center [49, 698] width 11 height 11
